Goal: Information Seeking & Learning: Learn about a topic

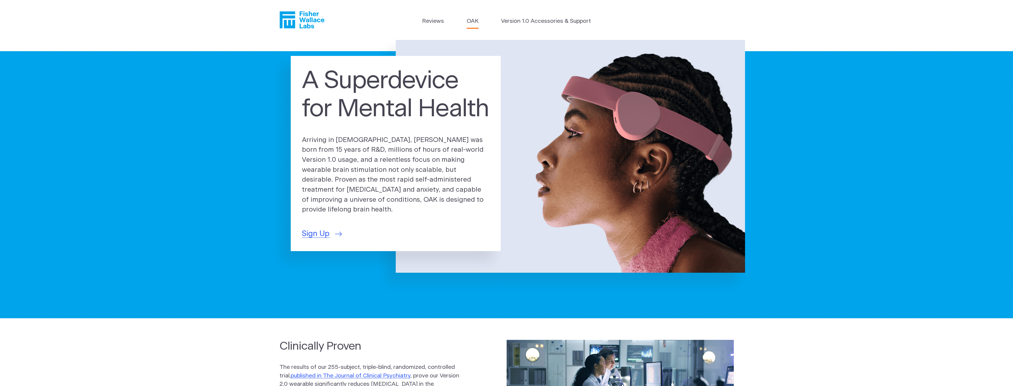
click at [467, 23] on link "OAK" at bounding box center [473, 21] width 12 height 9
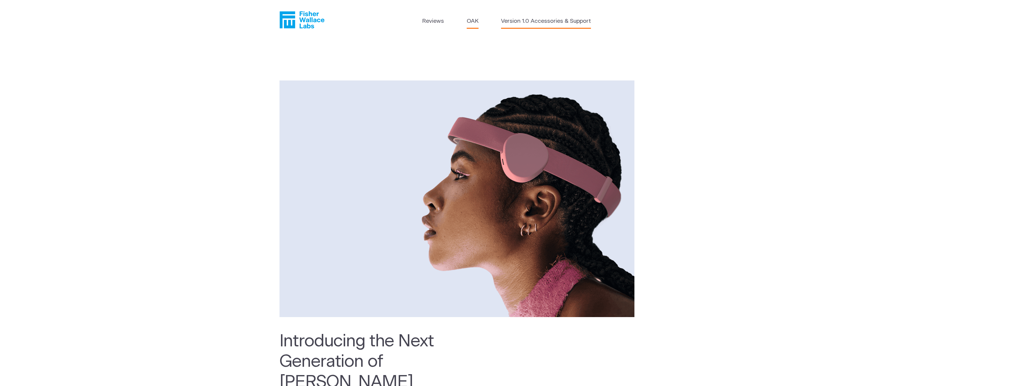
click at [533, 23] on link "Version 1.0 Accessories & Support" at bounding box center [546, 21] width 90 height 9
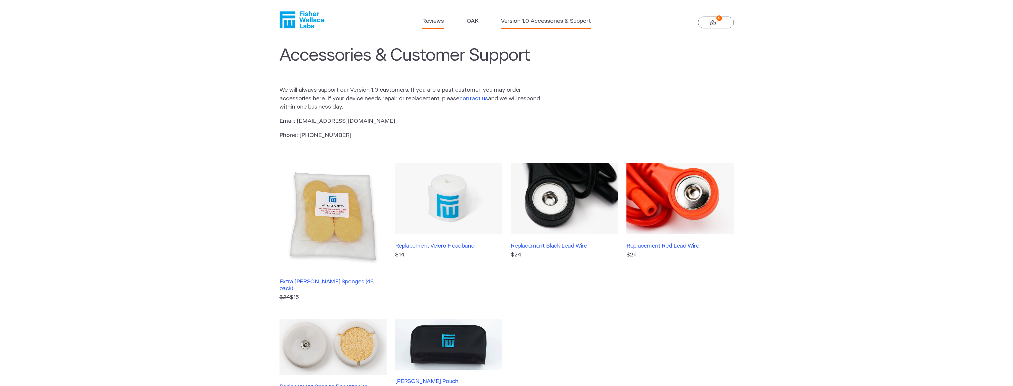
click at [431, 22] on link "Reviews" at bounding box center [433, 21] width 22 height 9
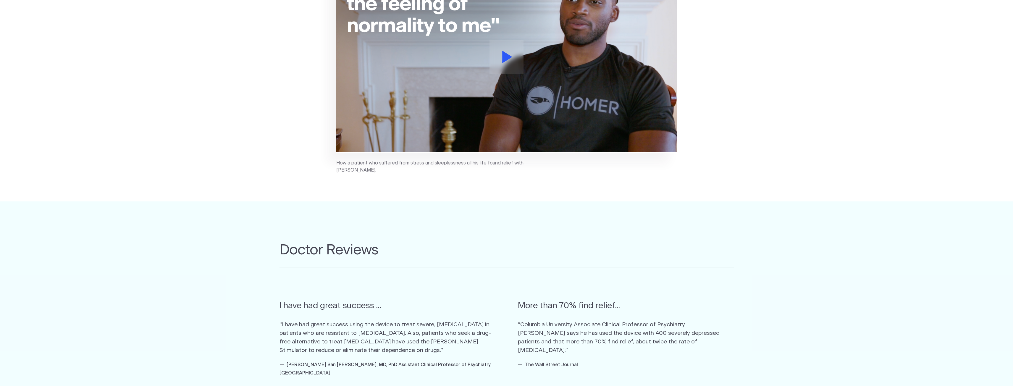
scroll to position [89, 0]
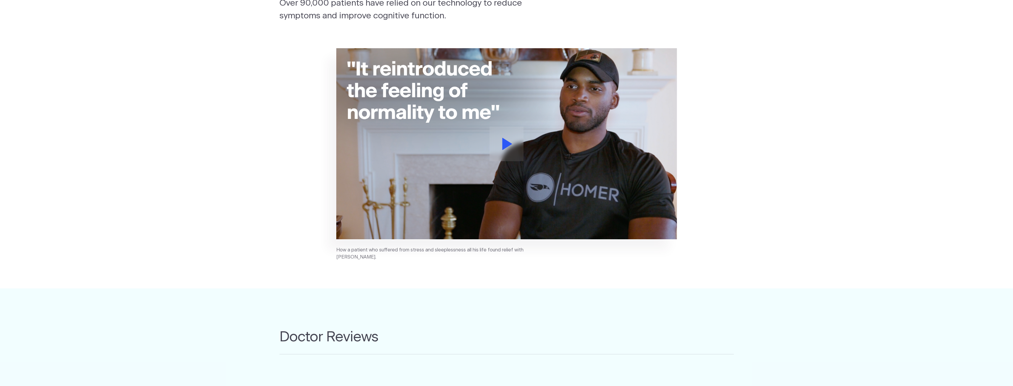
click at [510, 154] on button at bounding box center [507, 144] width 34 height 35
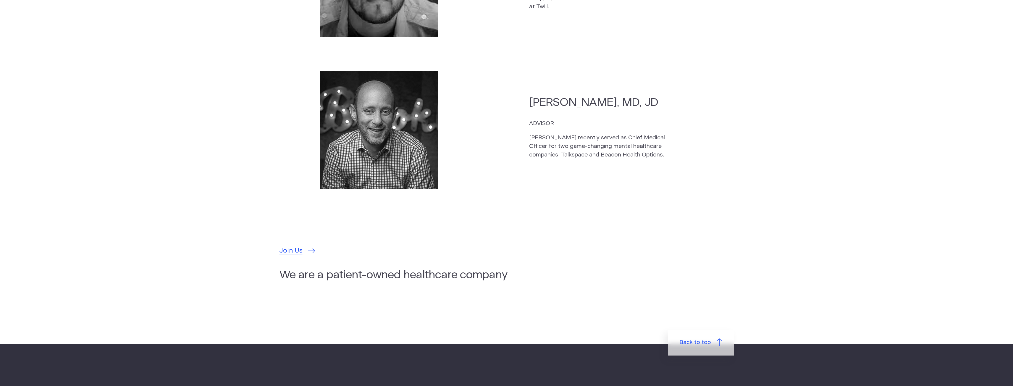
scroll to position [1923, 0]
